Goal: Task Accomplishment & Management: Complete application form

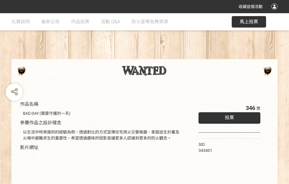
click at [275, 12] on div "收藏這個活動" at bounding box center [144, 6] width 289 height 13
click at [179, 56] on div "作品名稱 BAD DAY (需要守護的一天) 參賽作品之設計理念 以生活中時常遇到的經驗為例，透過對比的方式宣傳住宅用火災警報器、家庭逃生計畫及火場中避難求生…" at bounding box center [144, 133] width 289 height 241
click at [228, 116] on span "投票" at bounding box center [229, 117] width 9 height 5
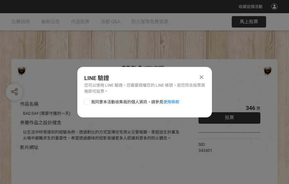
click at [87, 101] on div at bounding box center [87, 102] width 6 height 6
checkbox input "true"
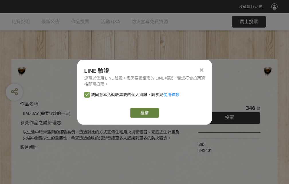
click at [144, 113] on link "繼續" at bounding box center [144, 113] width 29 height 10
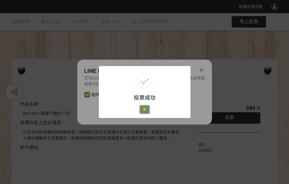
click at [143, 108] on button "好" at bounding box center [144, 109] width 9 height 8
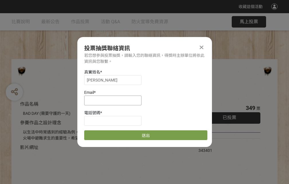
click at [115, 100] on input at bounding box center [112, 100] width 57 height 10
type input "[EMAIL_ADDRESS][DOMAIN_NAME]"
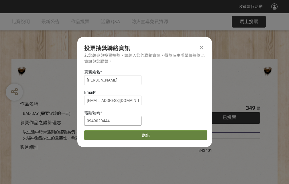
type input "0949020444"
click at [101, 133] on button "送出" at bounding box center [145, 135] width 123 height 10
